Goal: Transaction & Acquisition: Purchase product/service

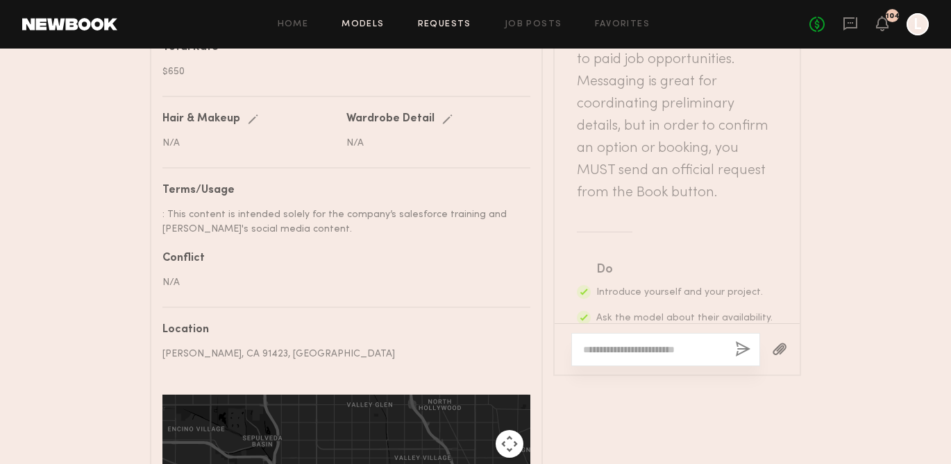
click at [374, 21] on link "Models" at bounding box center [363, 24] width 42 height 9
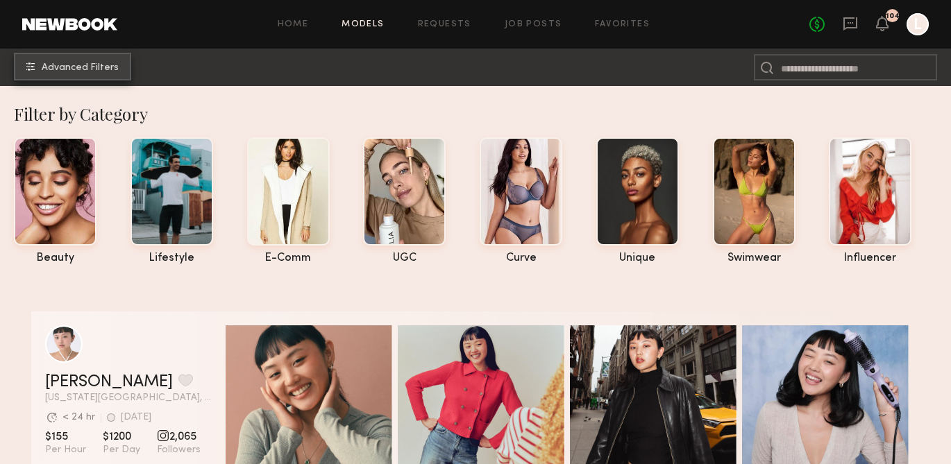
click at [112, 68] on span "Advanced Filters" at bounding box center [80, 68] width 77 height 10
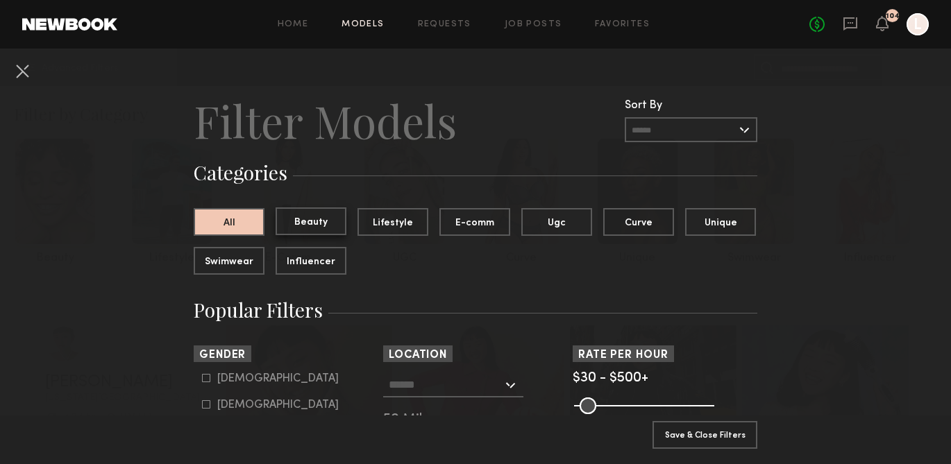
click at [328, 223] on button "Beauty" at bounding box center [311, 222] width 71 height 28
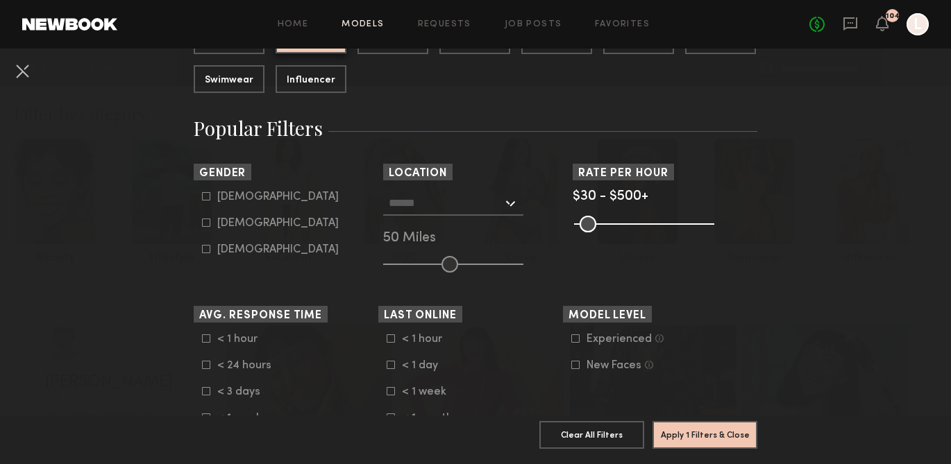
scroll to position [216, 0]
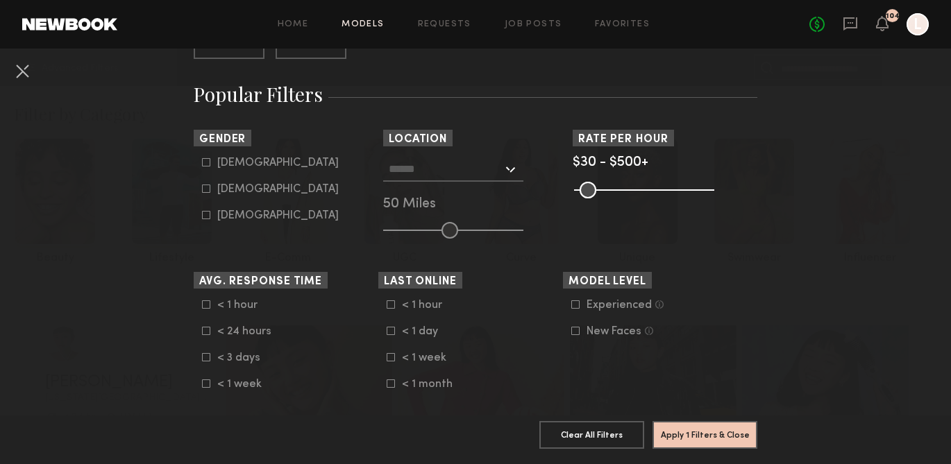
click at [209, 189] on icon at bounding box center [206, 189] width 8 height 8
type input "**"
click at [392, 333] on icon at bounding box center [391, 331] width 8 height 8
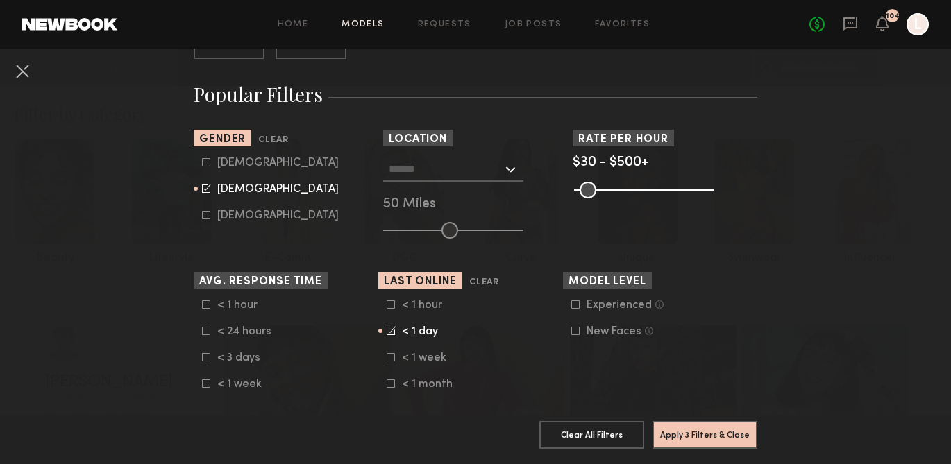
click at [205, 304] on icon at bounding box center [206, 305] width 8 height 8
click at [511, 169] on div at bounding box center [453, 169] width 140 height 25
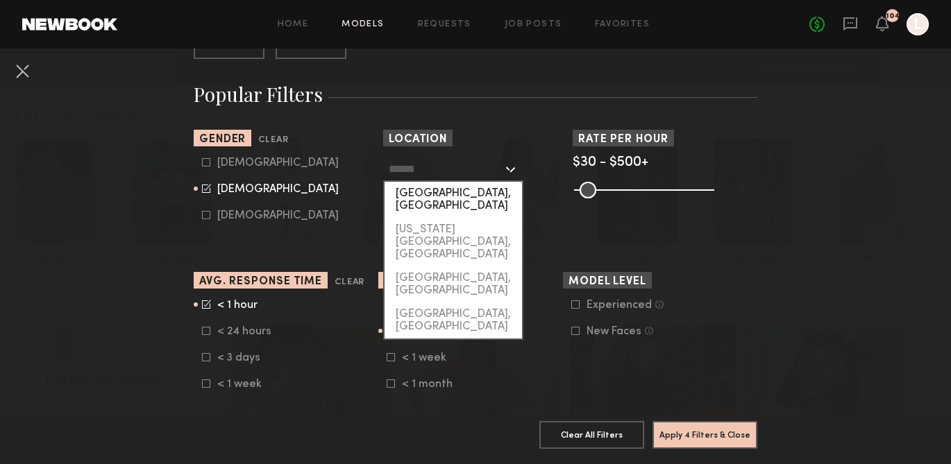
click at [471, 196] on div "[GEOGRAPHIC_DATA], [GEOGRAPHIC_DATA]" at bounding box center [453, 200] width 137 height 36
type input "**********"
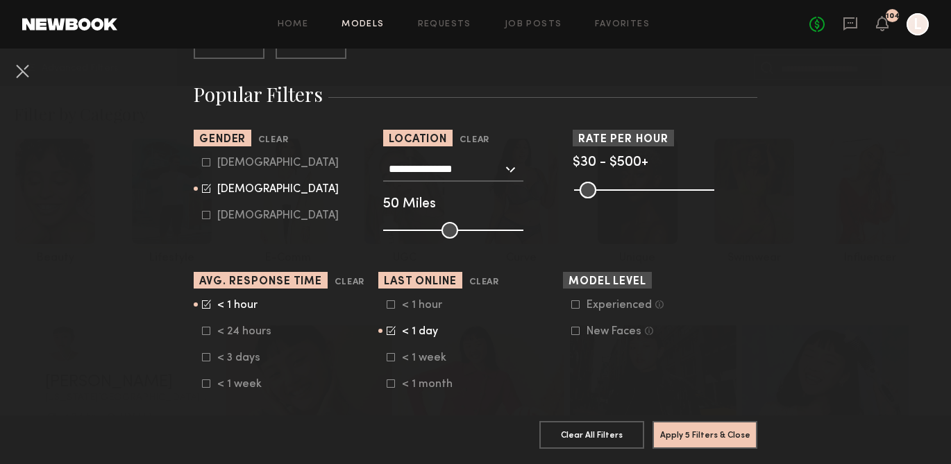
click at [710, 188] on input "range" at bounding box center [644, 190] width 140 height 17
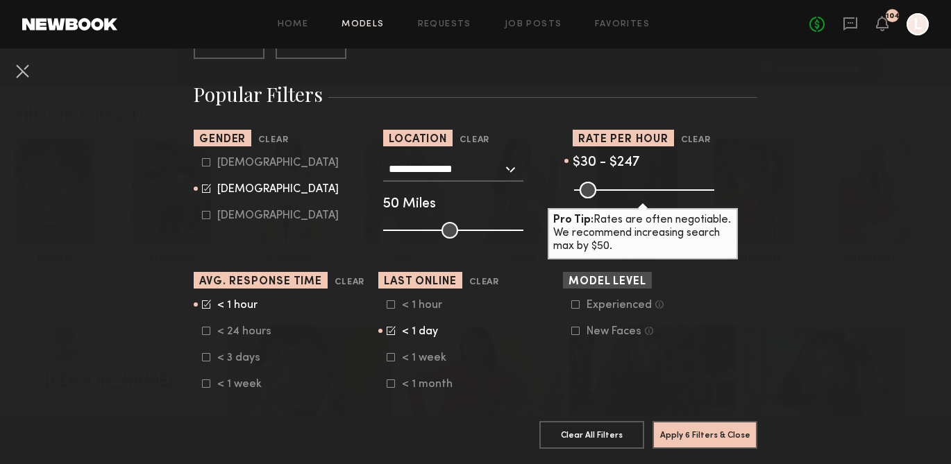
drag, startPoint x: 710, startPoint y: 188, endPoint x: 639, endPoint y: 190, distance: 70.8
click at [639, 190] on input "range" at bounding box center [644, 190] width 140 height 17
drag, startPoint x: 639, startPoint y: 190, endPoint x: 601, endPoint y: 194, distance: 38.5
type input "***"
click at [601, 194] on input "range" at bounding box center [644, 190] width 140 height 17
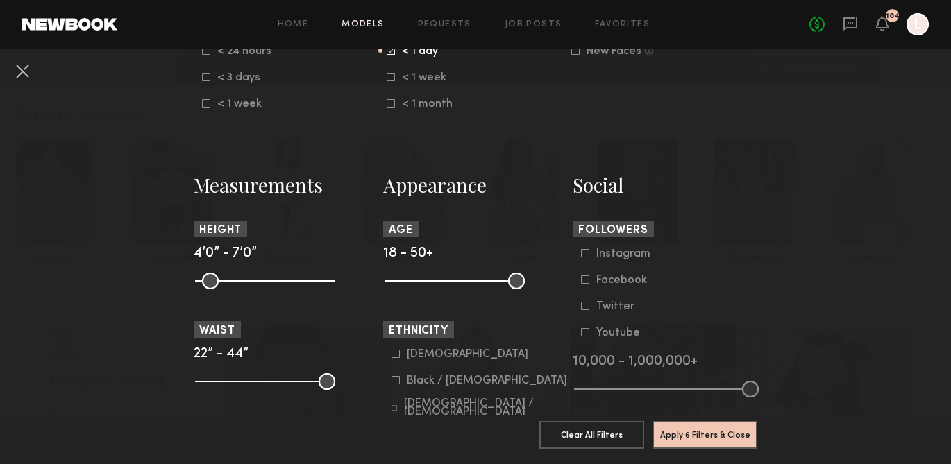
scroll to position [504, 0]
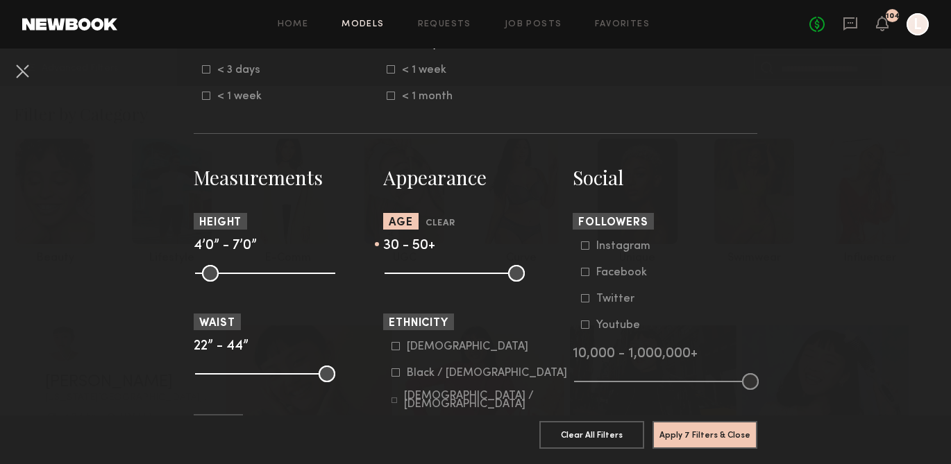
type input "**"
drag, startPoint x: 392, startPoint y: 274, endPoint x: 437, endPoint y: 278, distance: 44.6
click at [437, 278] on input "range" at bounding box center [455, 273] width 140 height 17
click at [397, 348] on icon at bounding box center [396, 346] width 8 height 8
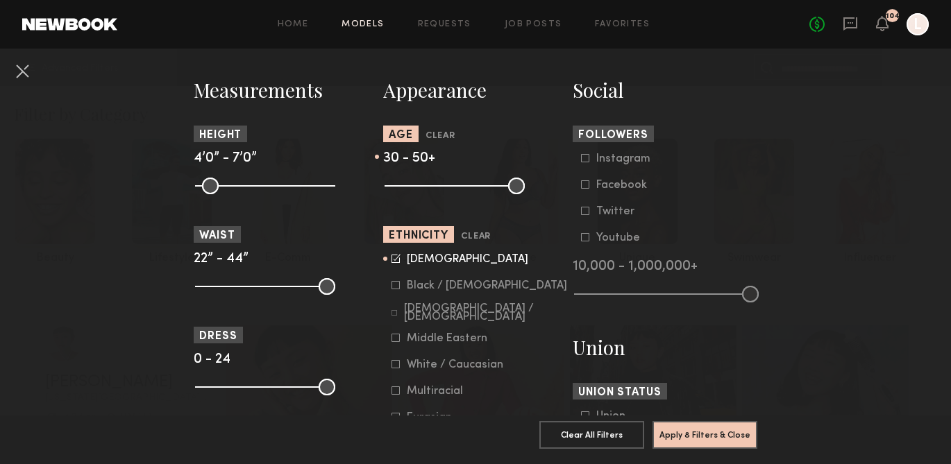
scroll to position [597, 0]
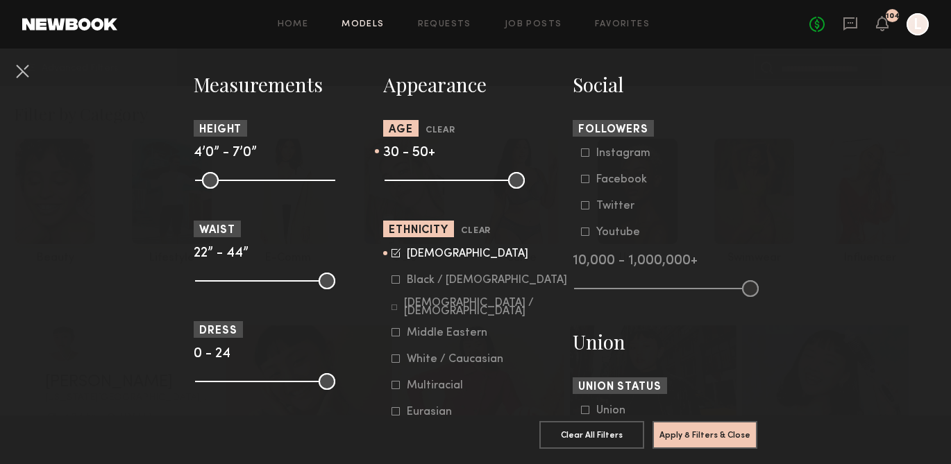
click at [397, 308] on icon at bounding box center [395, 308] width 6 height 6
click at [398, 335] on icon at bounding box center [396, 332] width 8 height 8
click at [396, 387] on icon at bounding box center [396, 385] width 8 height 8
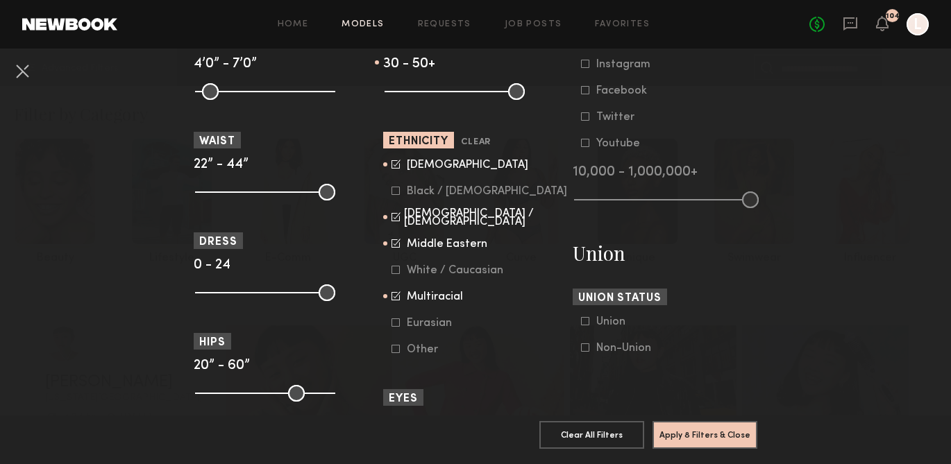
scroll to position [689, 0]
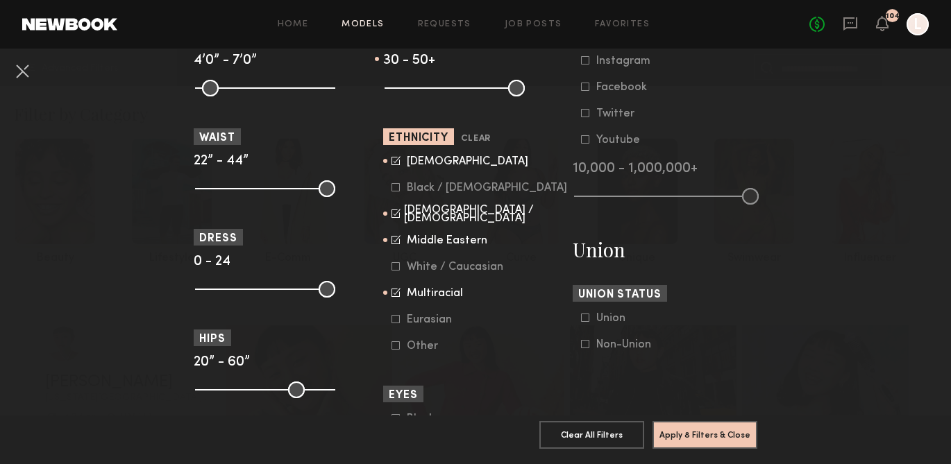
click at [399, 324] on icon at bounding box center [396, 319] width 8 height 8
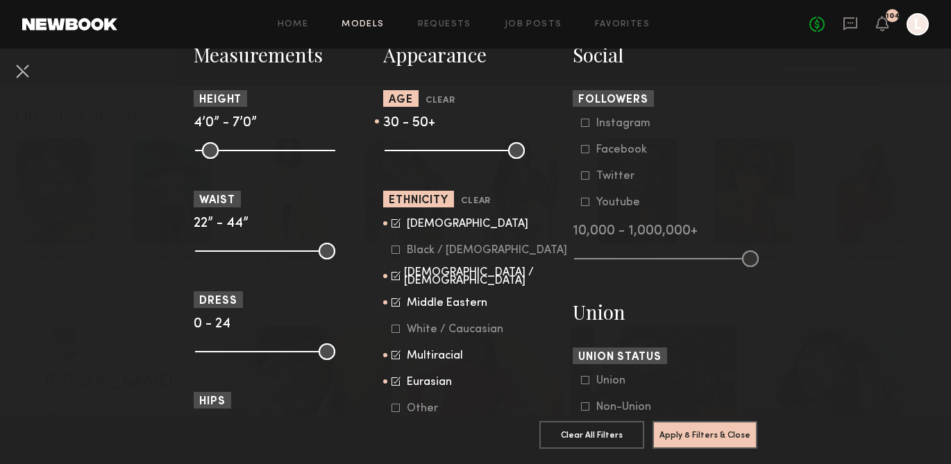
scroll to position [619, 0]
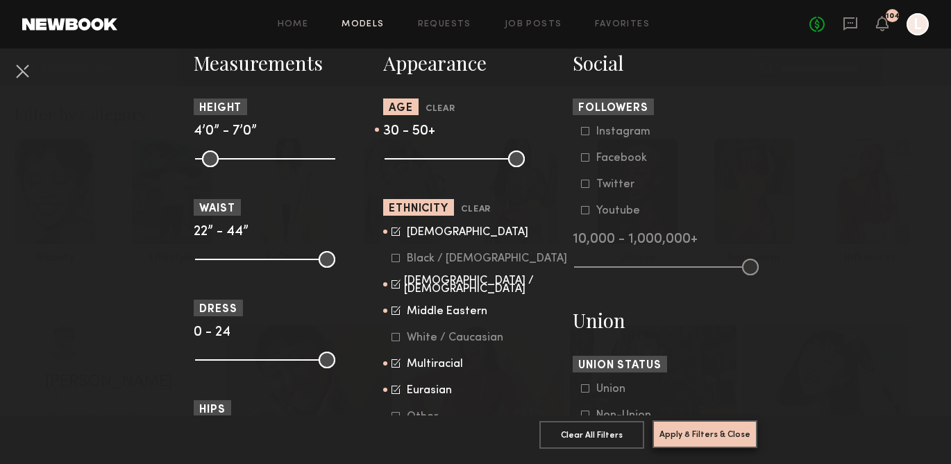
click at [709, 436] on button "Apply 8 Filters & Close" at bounding box center [705, 435] width 105 height 28
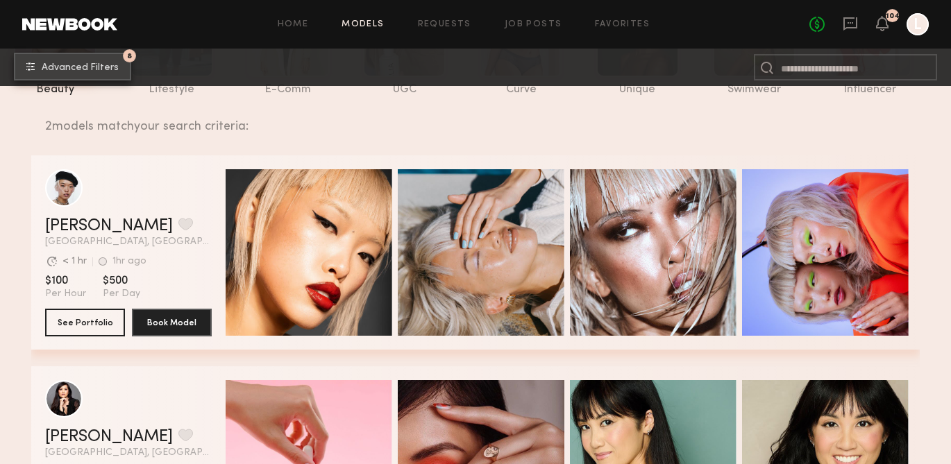
scroll to position [167, 0]
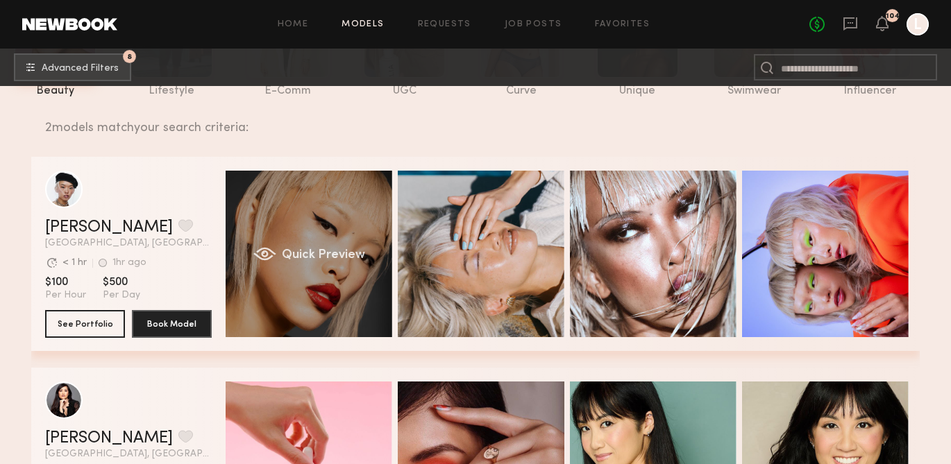
click at [318, 246] on div "Quick Preview" at bounding box center [309, 254] width 167 height 167
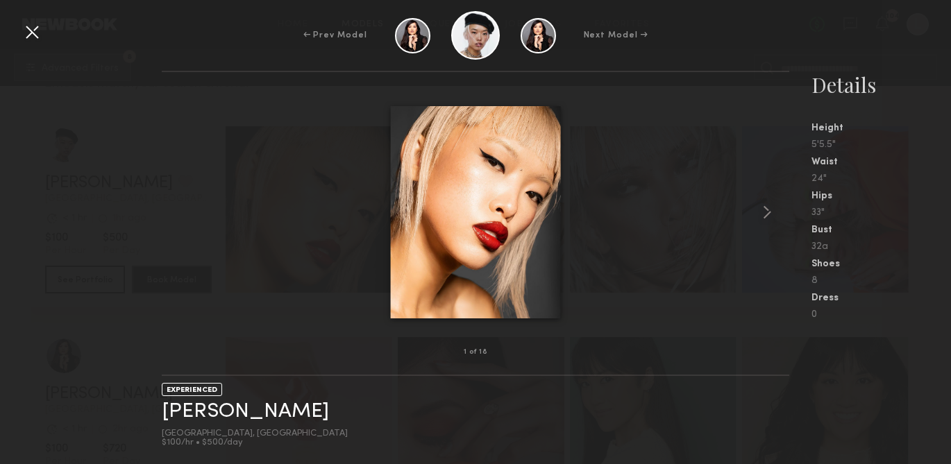
scroll to position [185, 0]
click at [541, 217] on img at bounding box center [476, 212] width 170 height 212
click at [764, 212] on common-icon at bounding box center [767, 212] width 22 height 22
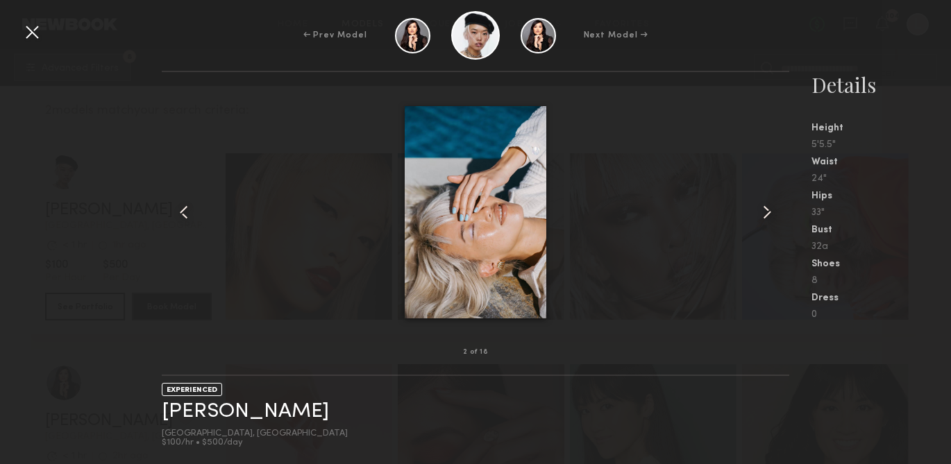
click at [764, 212] on common-icon at bounding box center [767, 212] width 22 height 22
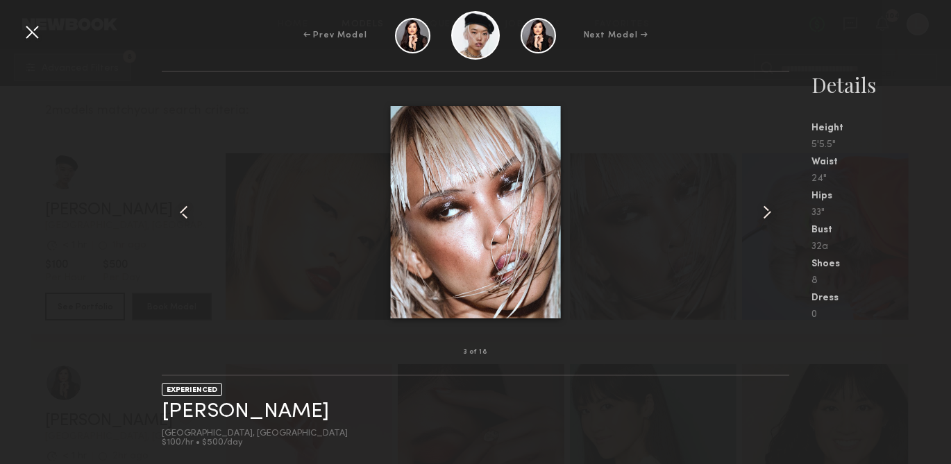
click at [764, 212] on common-icon at bounding box center [767, 212] width 22 height 22
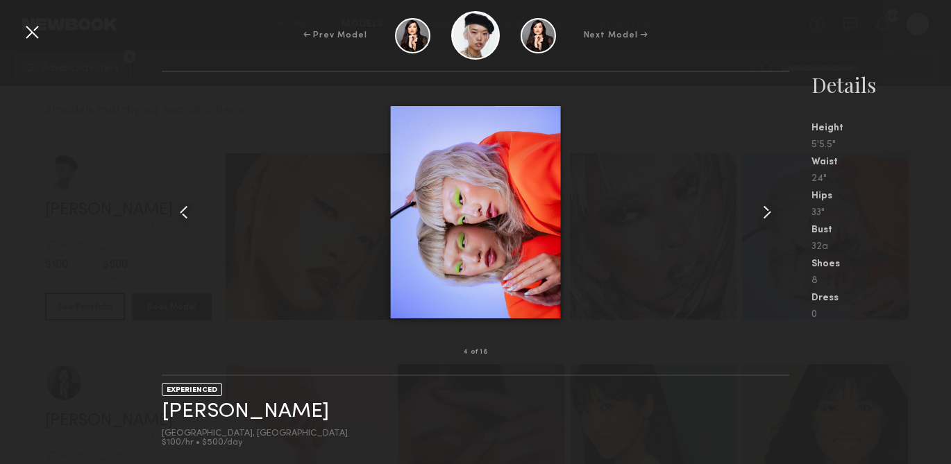
click at [764, 212] on common-icon at bounding box center [767, 212] width 22 height 22
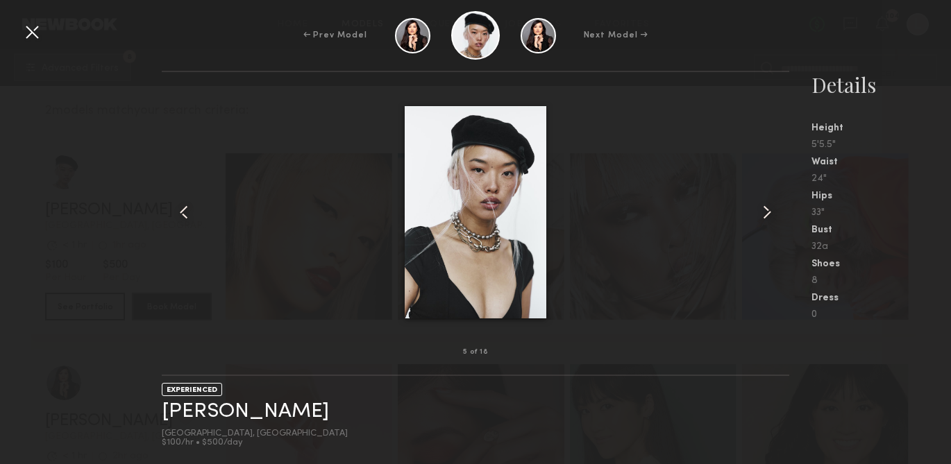
click at [764, 212] on common-icon at bounding box center [767, 212] width 22 height 22
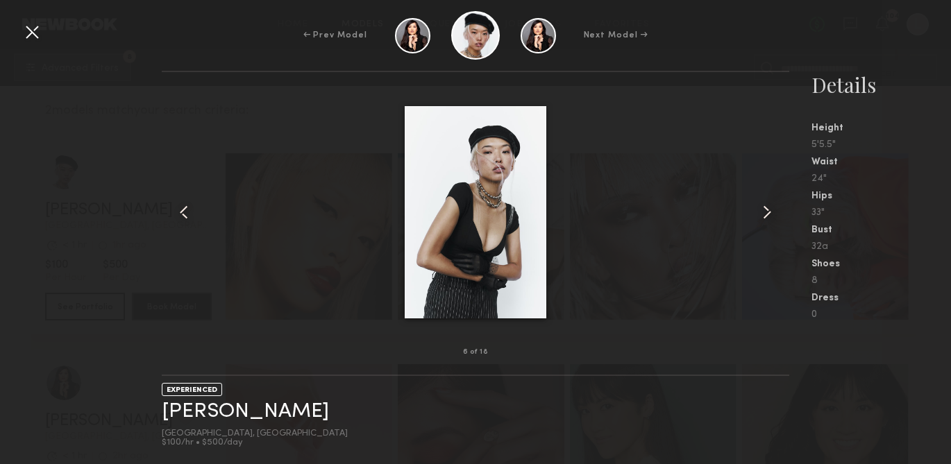
click at [764, 212] on common-icon at bounding box center [767, 212] width 22 height 22
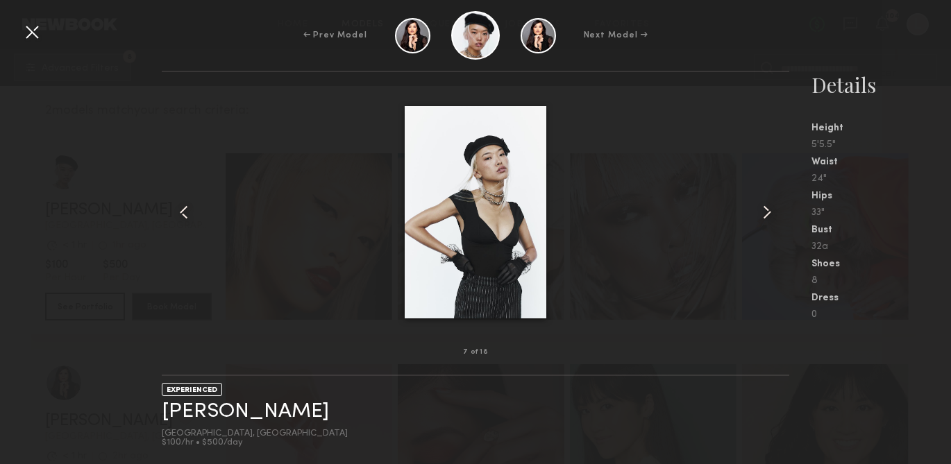
click at [764, 212] on common-icon at bounding box center [767, 212] width 22 height 22
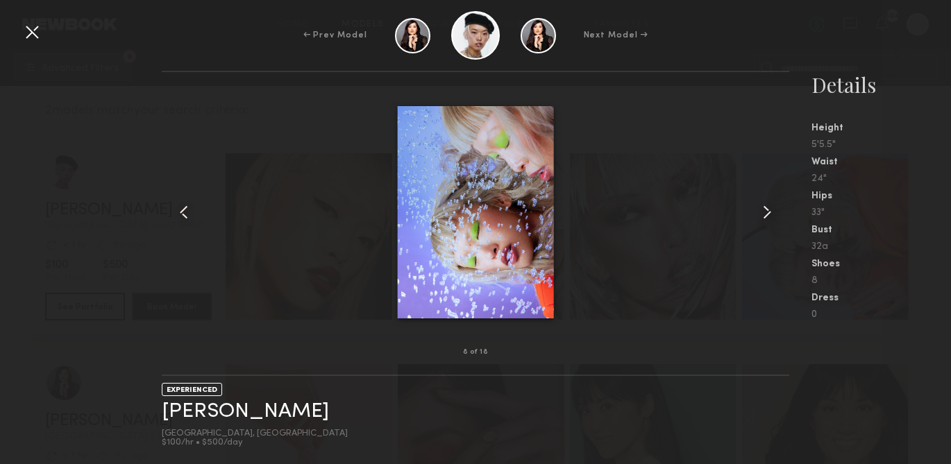
click at [764, 212] on common-icon at bounding box center [767, 212] width 22 height 22
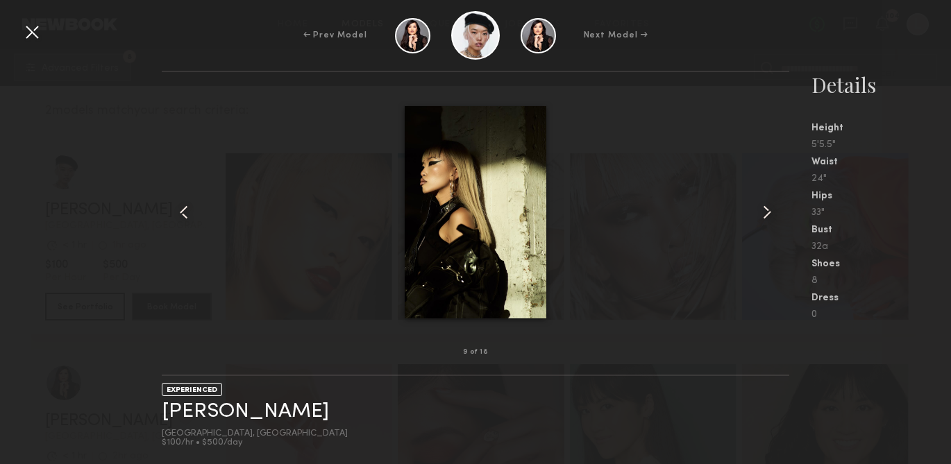
click at [764, 212] on common-icon at bounding box center [767, 212] width 22 height 22
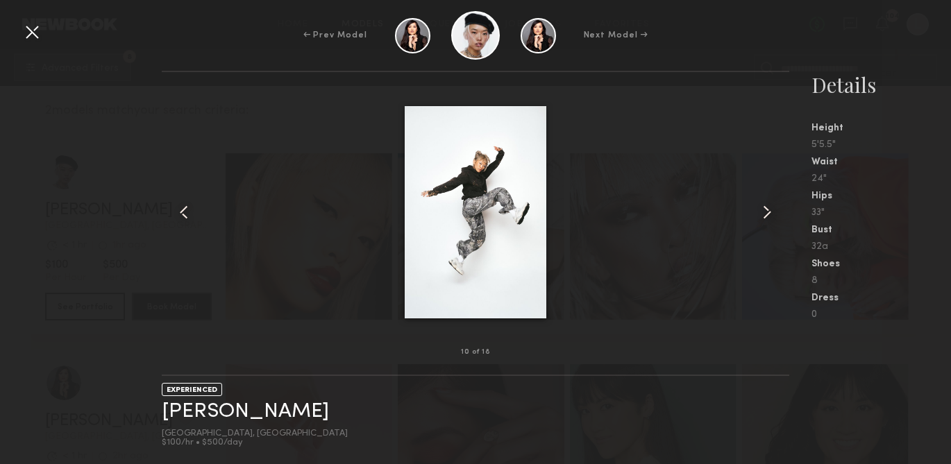
click at [764, 212] on common-icon at bounding box center [767, 212] width 22 height 22
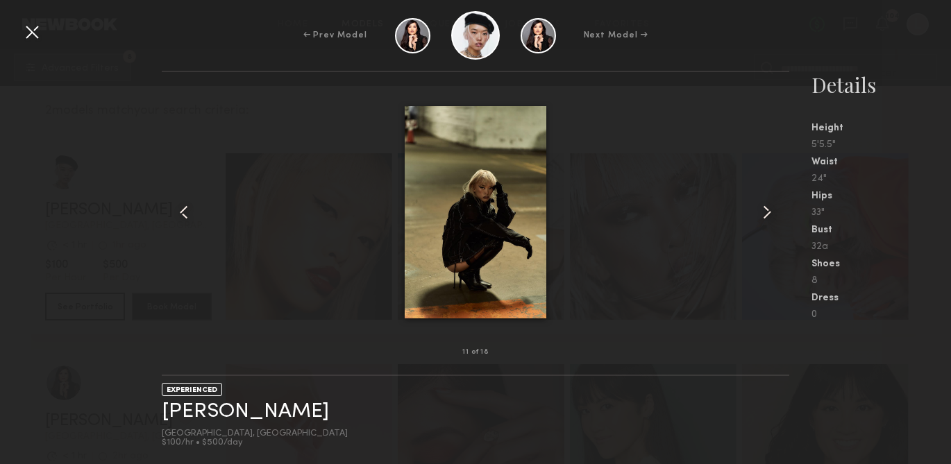
click at [764, 212] on common-icon at bounding box center [767, 212] width 22 height 22
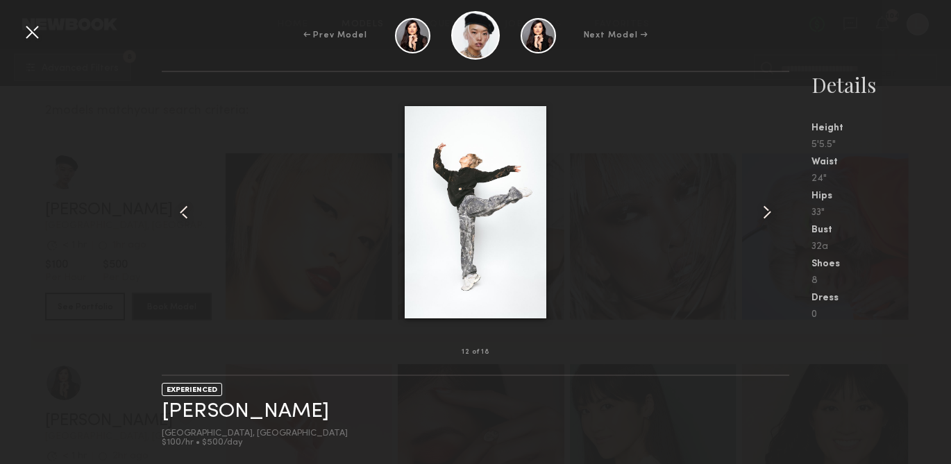
click at [764, 212] on common-icon at bounding box center [767, 212] width 22 height 22
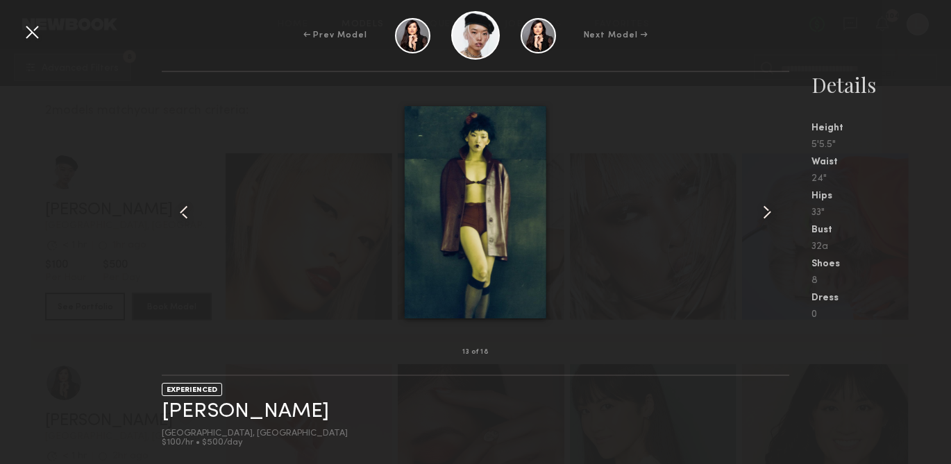
click at [764, 212] on common-icon at bounding box center [767, 212] width 22 height 22
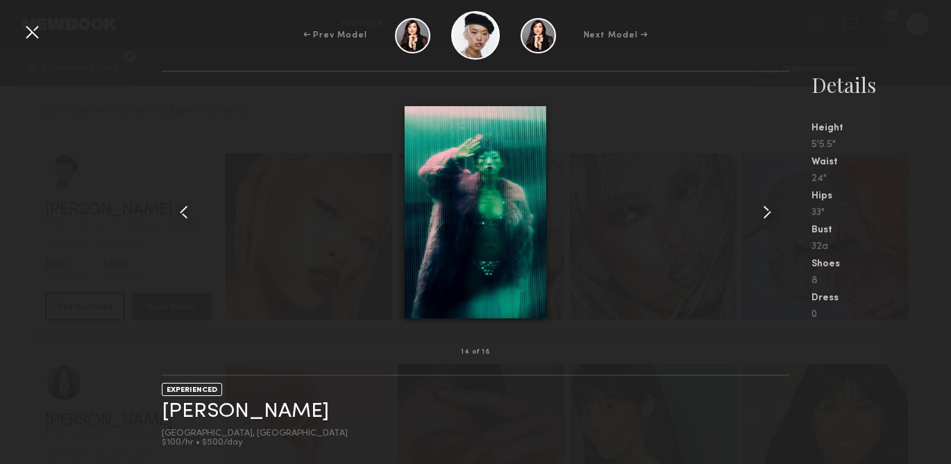
click at [764, 212] on common-icon at bounding box center [767, 212] width 22 height 22
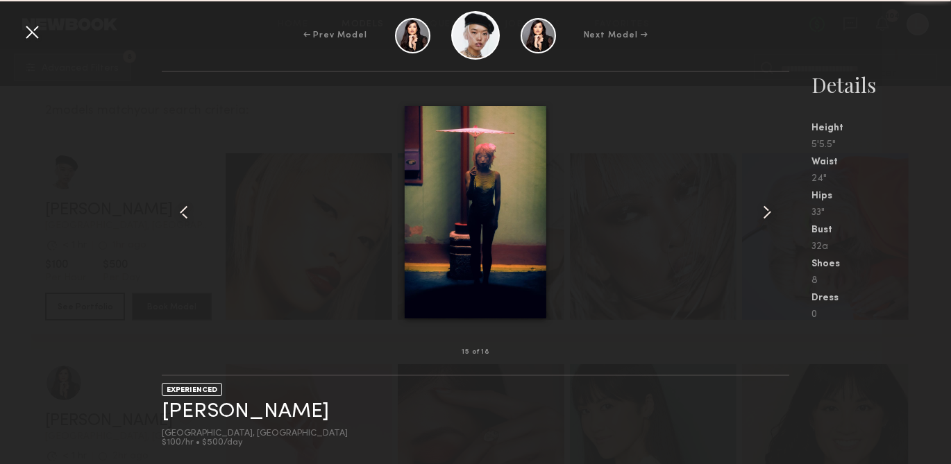
click at [764, 212] on common-icon at bounding box center [767, 212] width 22 height 22
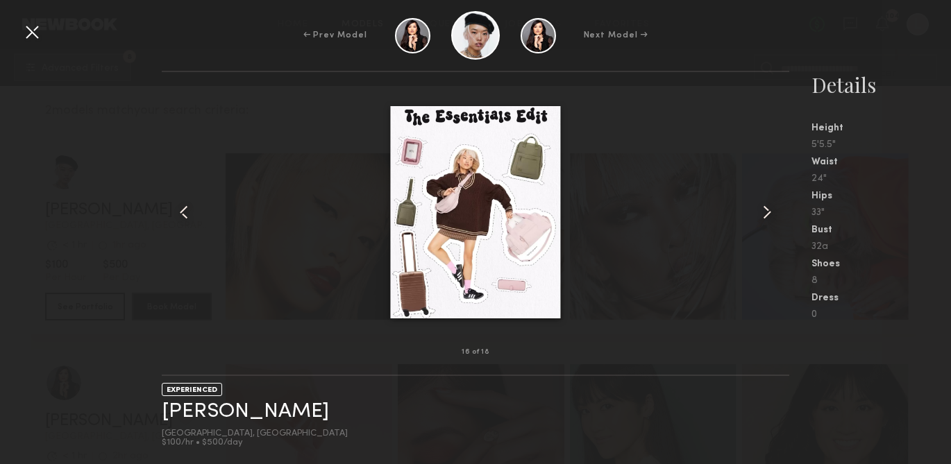
click at [764, 212] on common-icon at bounding box center [767, 212] width 22 height 22
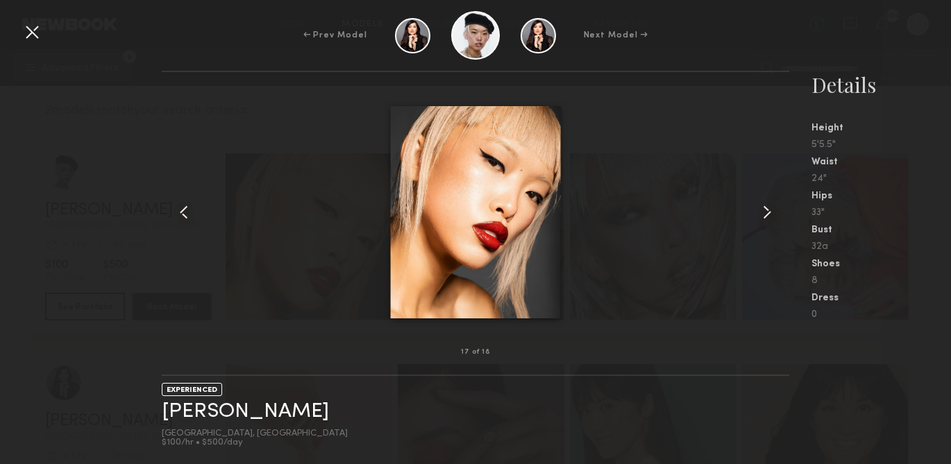
click at [764, 212] on common-icon at bounding box center [767, 212] width 22 height 22
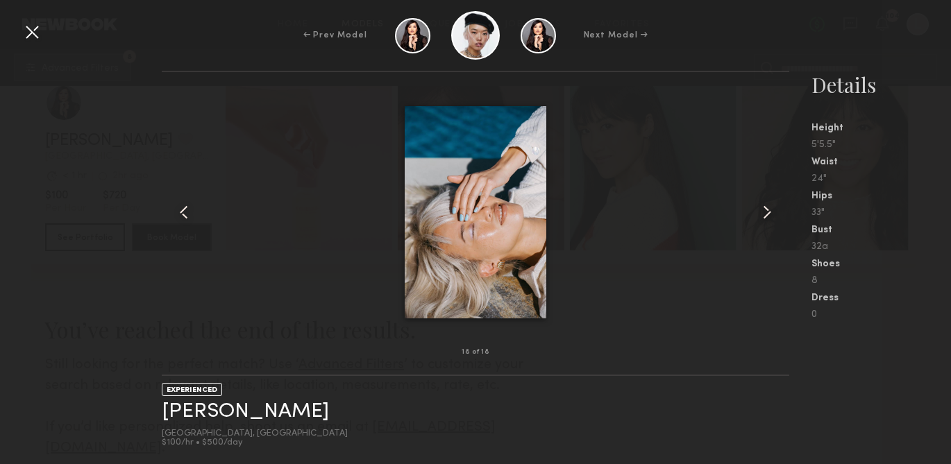
scroll to position [476, 0]
click at [33, 33] on div at bounding box center [32, 32] width 22 height 22
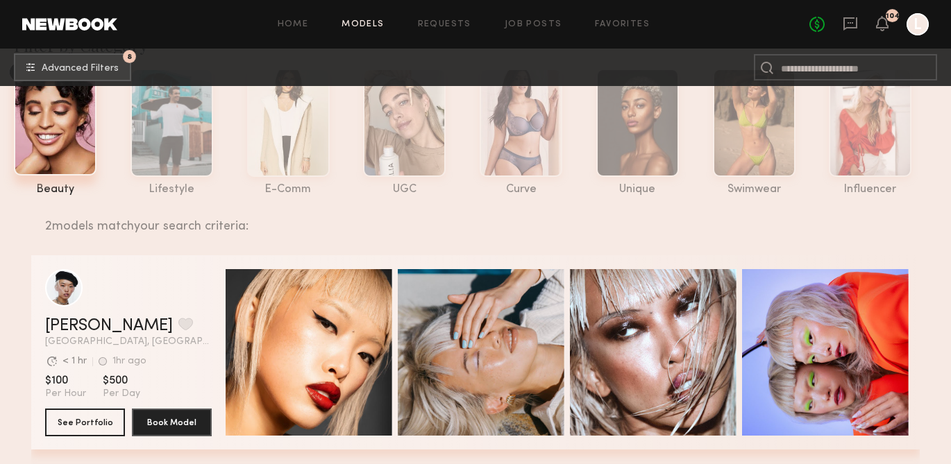
scroll to position [0, 0]
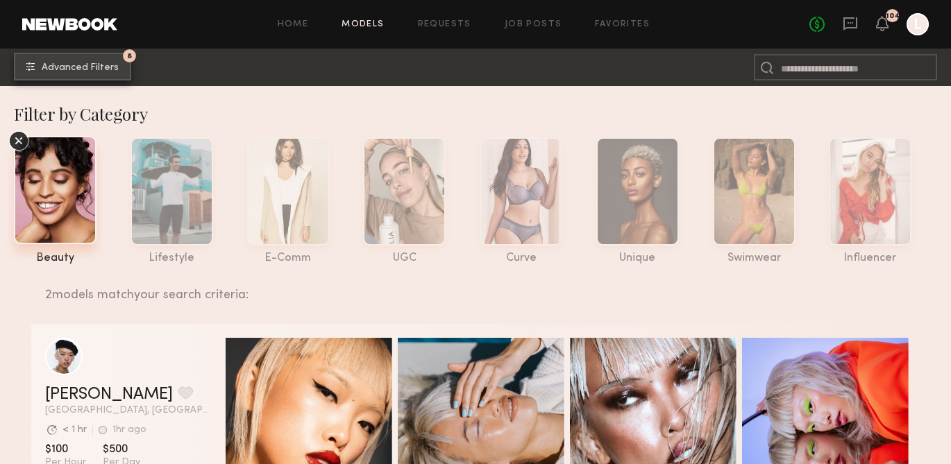
click at [69, 67] on span "Advanced Filters" at bounding box center [80, 68] width 77 height 10
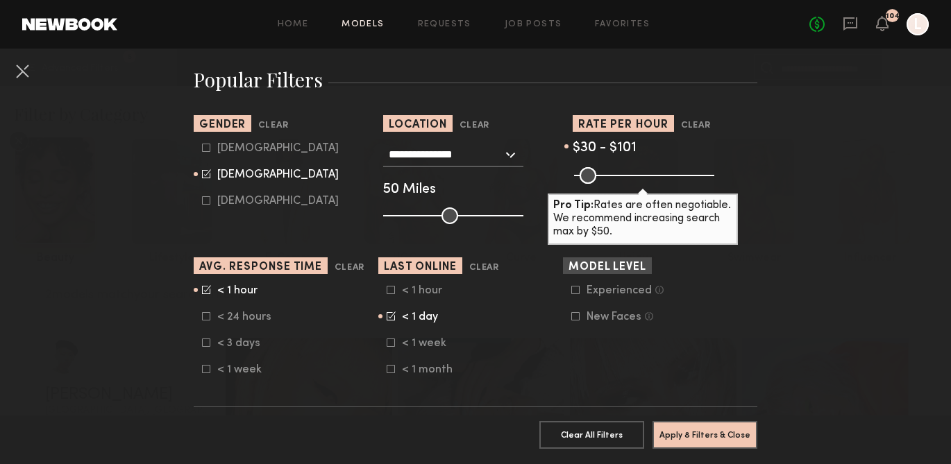
scroll to position [228, 0]
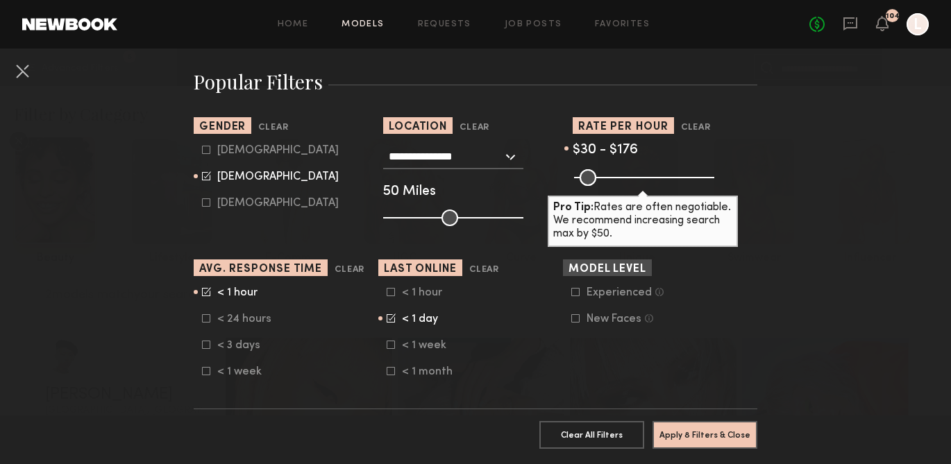
drag, startPoint x: 602, startPoint y: 176, endPoint x: 621, endPoint y: 175, distance: 18.8
type input "***"
click at [621, 175] on input "range" at bounding box center [644, 177] width 140 height 17
click at [707, 430] on button "Apply 8 Filters & Close" at bounding box center [705, 435] width 105 height 28
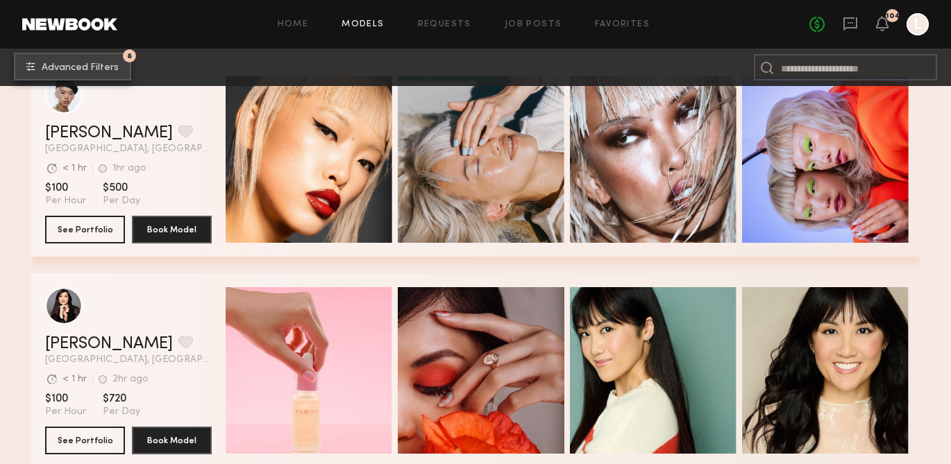
scroll to position [260, 0]
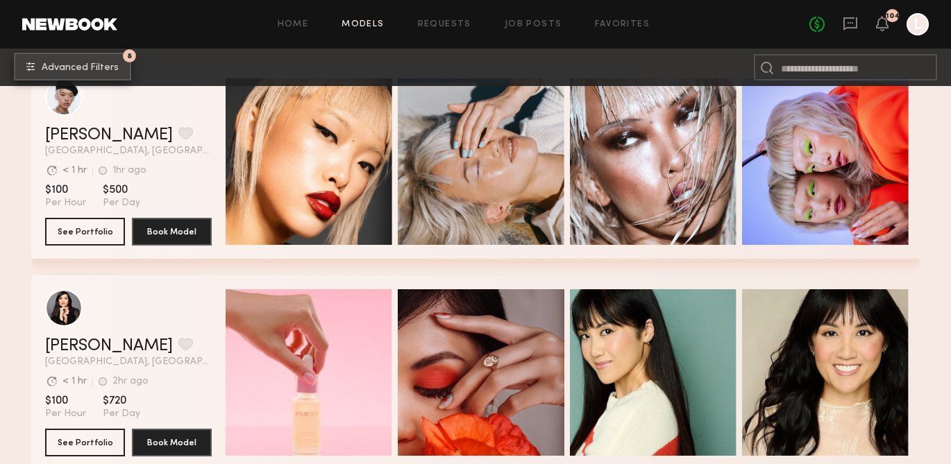
click at [108, 64] on span "Advanced Filters" at bounding box center [80, 68] width 77 height 10
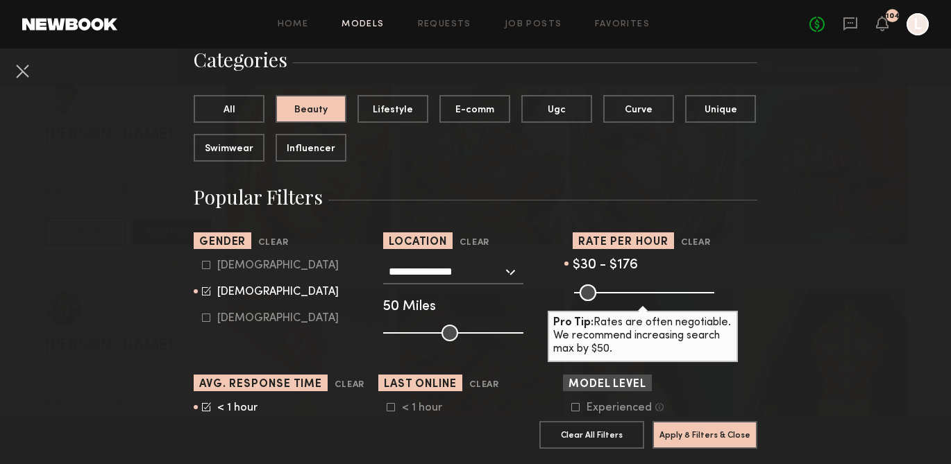
scroll to position [114, 0]
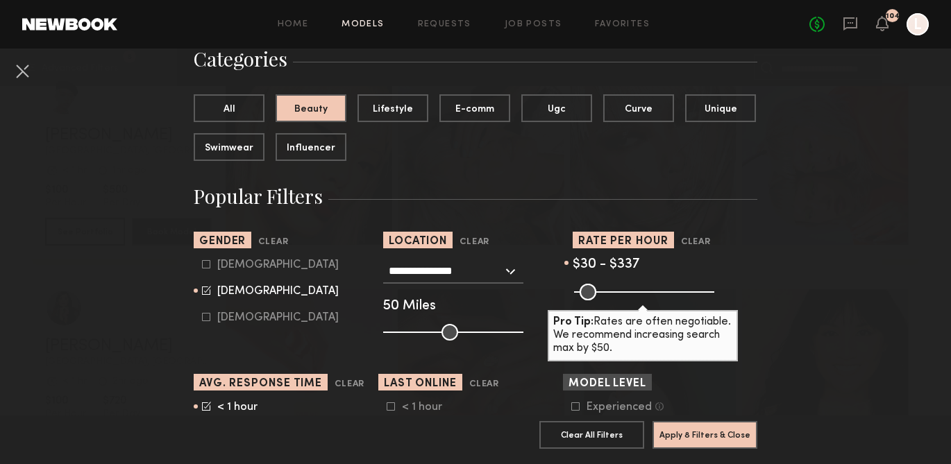
drag, startPoint x: 622, startPoint y: 287, endPoint x: 662, endPoint y: 285, distance: 40.3
type input "***"
click at [663, 285] on input "range" at bounding box center [644, 292] width 140 height 17
click at [703, 435] on button "Apply 8 Filters & Close" at bounding box center [705, 435] width 105 height 28
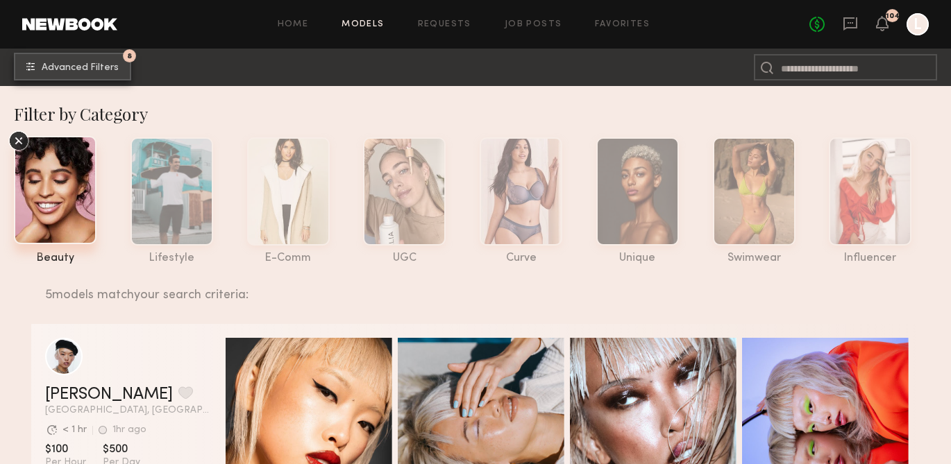
click at [83, 72] on span "Advanced Filters" at bounding box center [80, 68] width 77 height 10
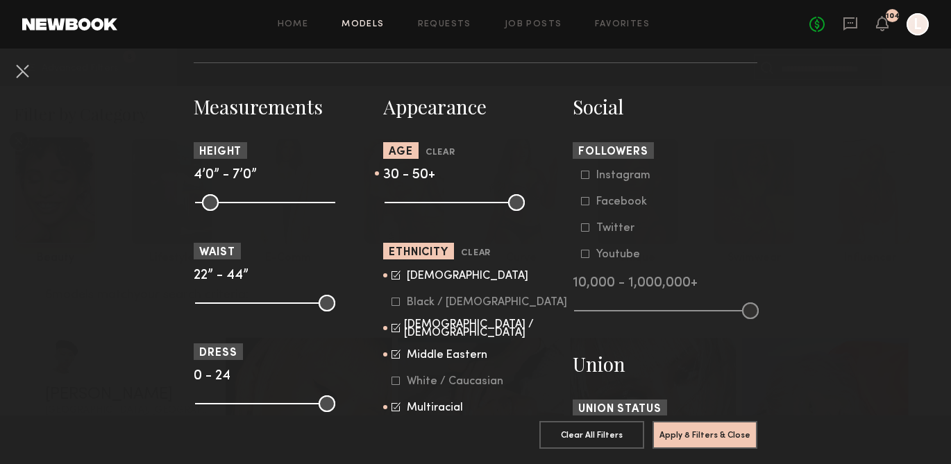
scroll to position [579, 0]
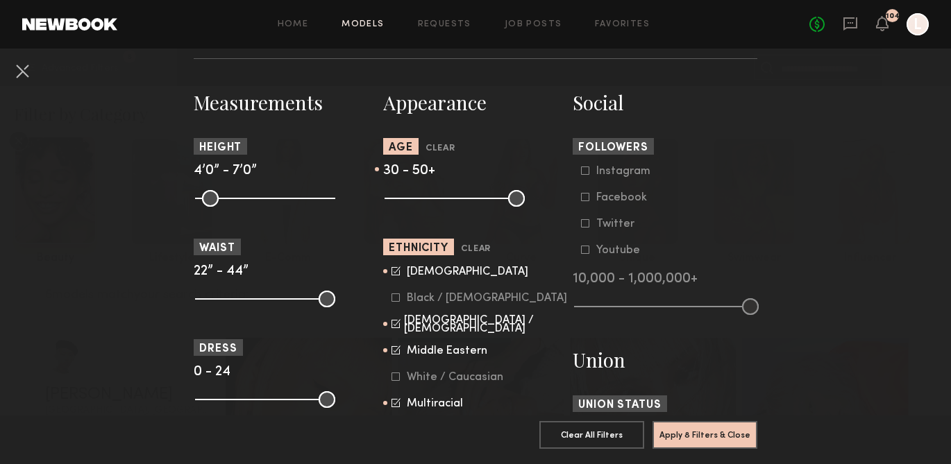
click at [395, 326] on icon at bounding box center [396, 323] width 9 height 9
click at [396, 352] on icon at bounding box center [396, 350] width 9 height 9
click at [398, 407] on icon at bounding box center [396, 403] width 9 height 9
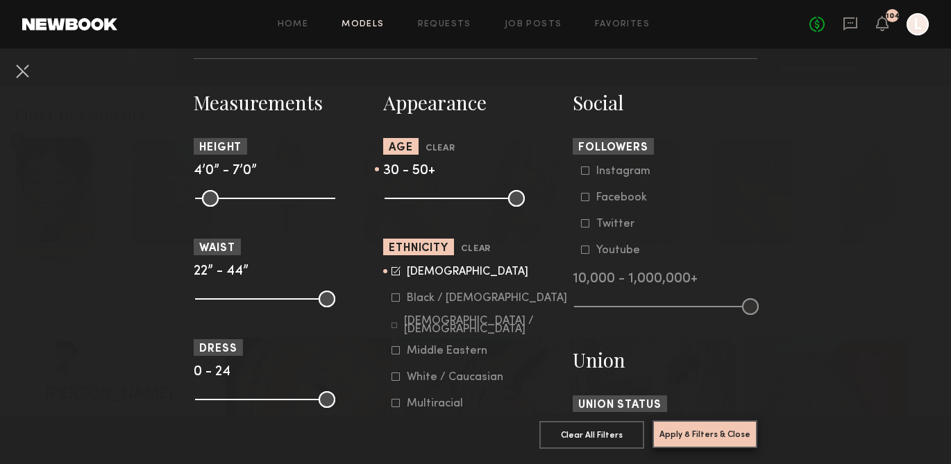
click at [685, 432] on button "Apply 8 Filters & Close" at bounding box center [705, 435] width 105 height 28
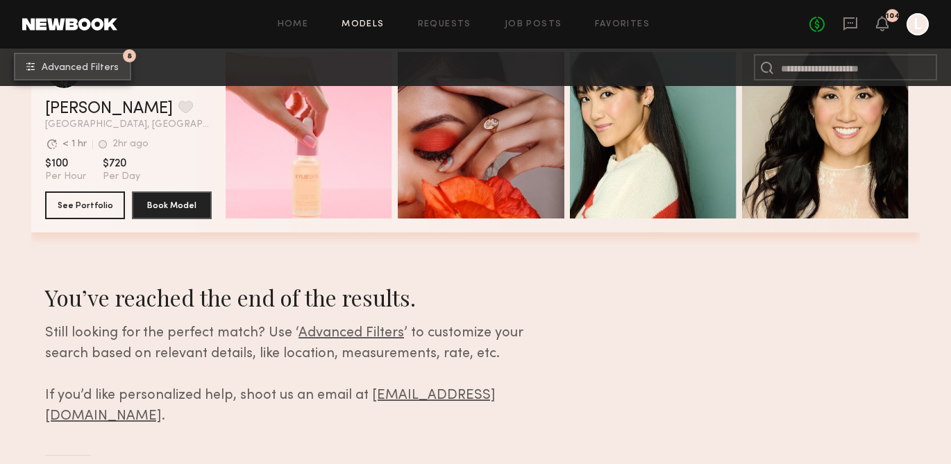
scroll to position [501, 0]
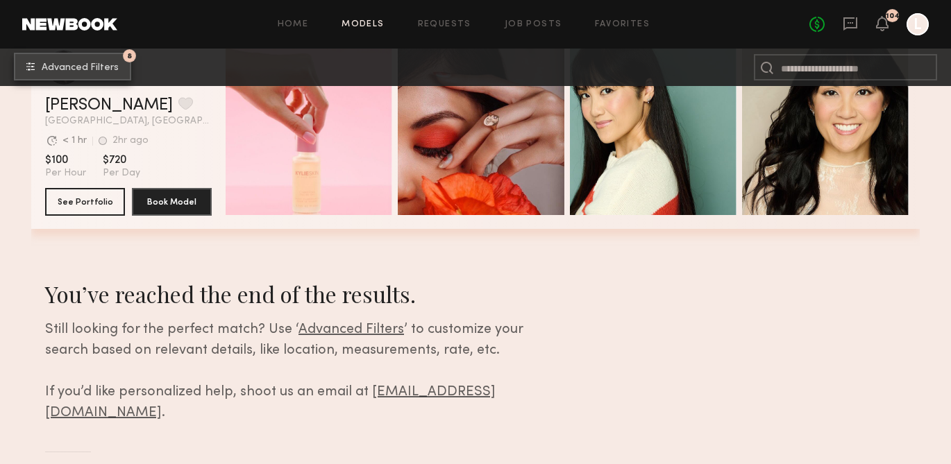
click at [75, 67] on span "Advanced Filters" at bounding box center [80, 68] width 77 height 10
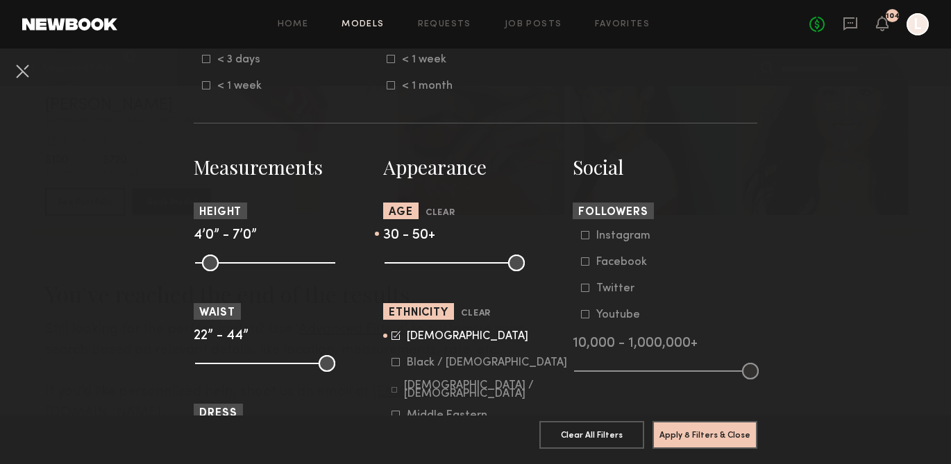
scroll to position [516, 0]
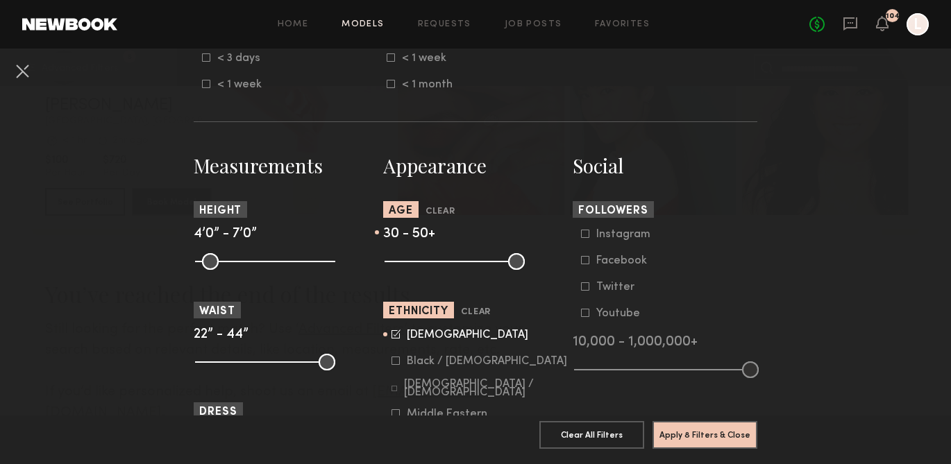
click at [394, 342] on common-framework-checkbox "[DEMOGRAPHIC_DATA]" at bounding box center [480, 335] width 176 height 12
click at [396, 389] on icon at bounding box center [395, 389] width 6 height 6
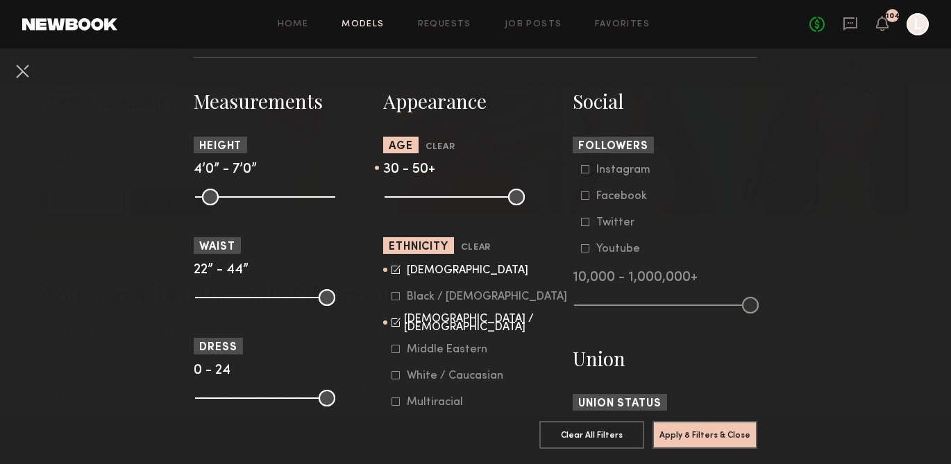
scroll to position [589, 0]
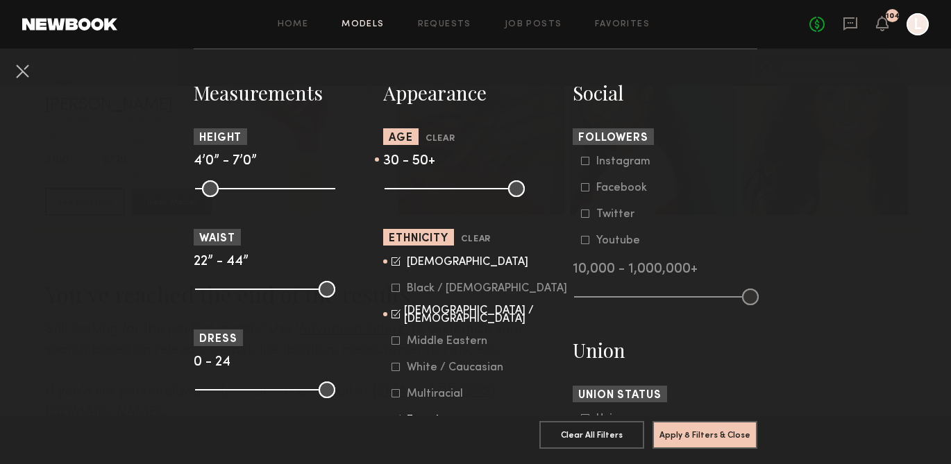
click at [398, 344] on icon at bounding box center [396, 341] width 8 height 8
click at [397, 398] on icon at bounding box center [396, 394] width 8 height 8
click at [708, 435] on button "Apply 8 Filters & Close" at bounding box center [705, 435] width 105 height 28
